Goal: Task Accomplishment & Management: Complete application form

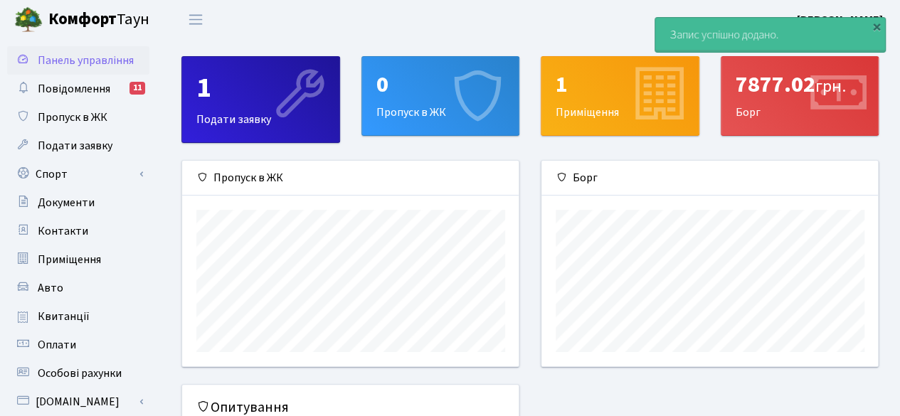
scroll to position [205, 337]
click at [407, 93] on div "0" at bounding box center [440, 84] width 129 height 27
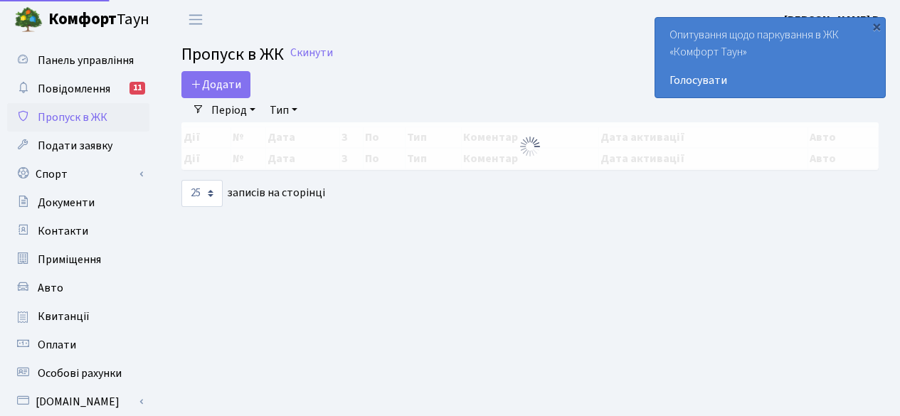
select select "25"
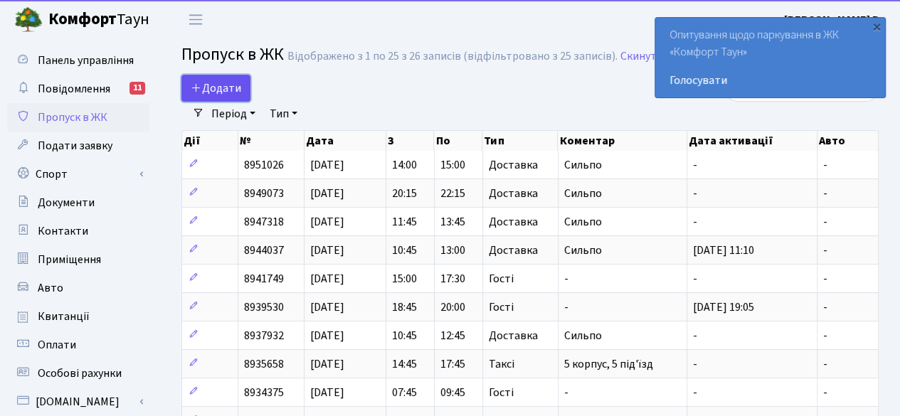
click at [215, 77] on link "Додати" at bounding box center [215, 88] width 69 height 27
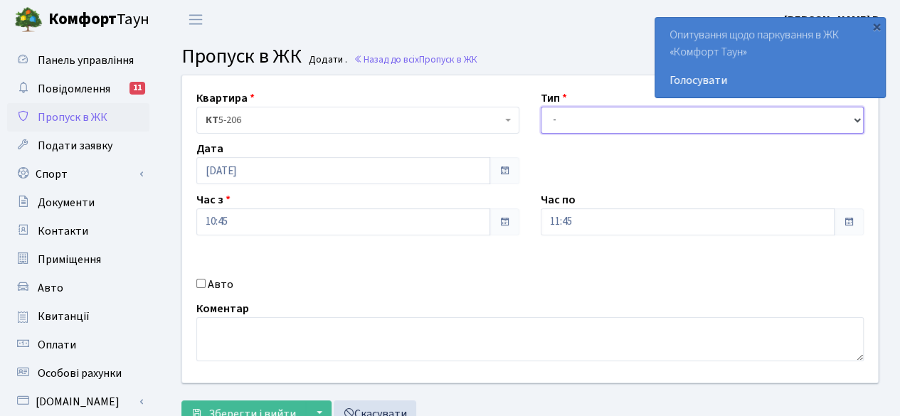
click at [603, 123] on select "- Доставка Таксі Гості Сервіс" at bounding box center [702, 120] width 323 height 27
select select "1"
click at [541, 107] on select "- Доставка Таксі Гості Сервіс" at bounding box center [702, 120] width 323 height 27
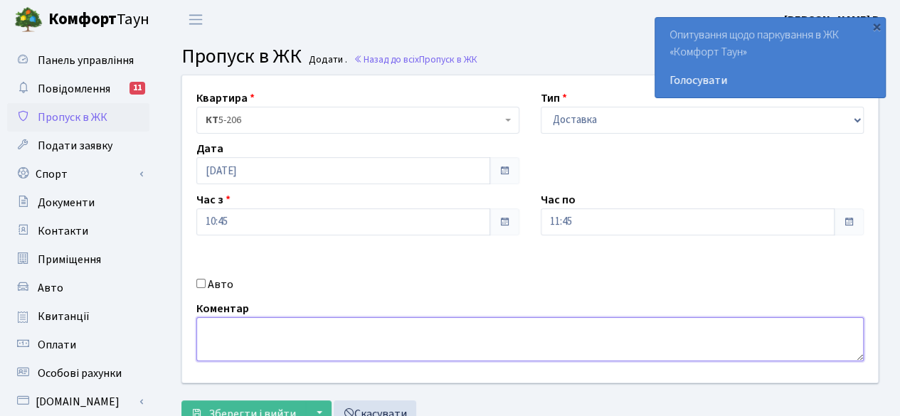
click at [520, 337] on textarea at bounding box center [529, 339] width 667 height 44
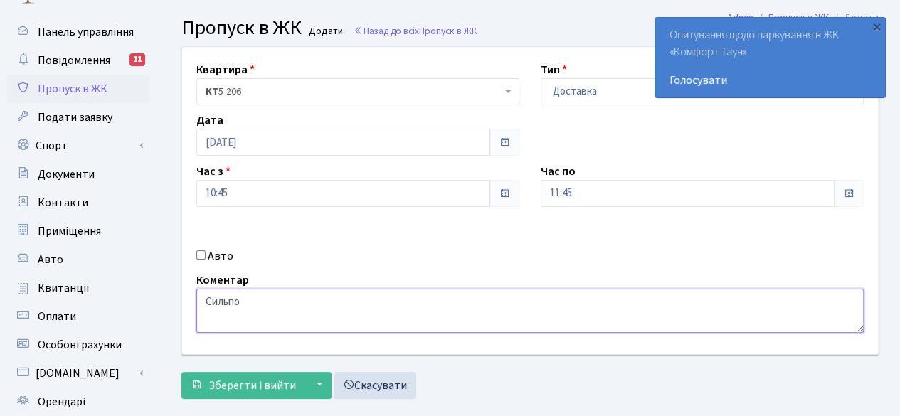
scroll to position [71, 0]
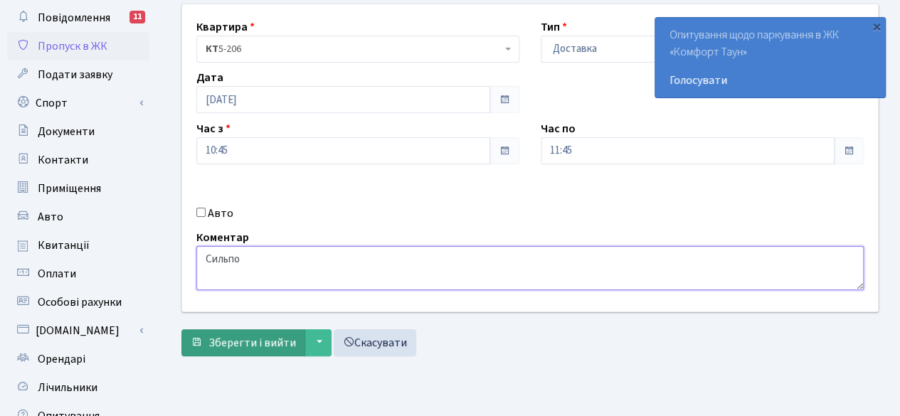
type textarea "Сильпо"
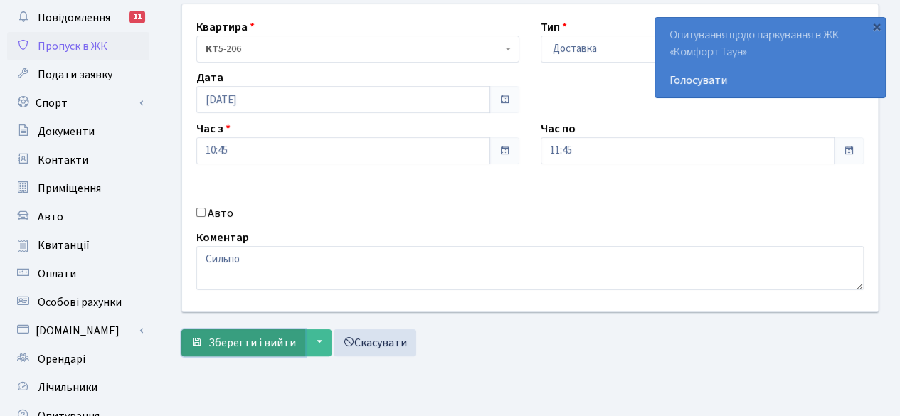
click at [256, 335] on span "Зберегти і вийти" at bounding box center [252, 343] width 88 height 16
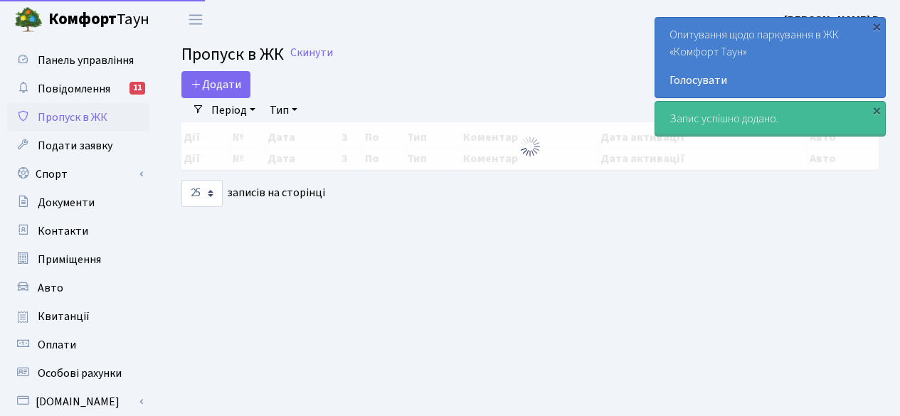
select select "25"
